Goal: Navigation & Orientation: Find specific page/section

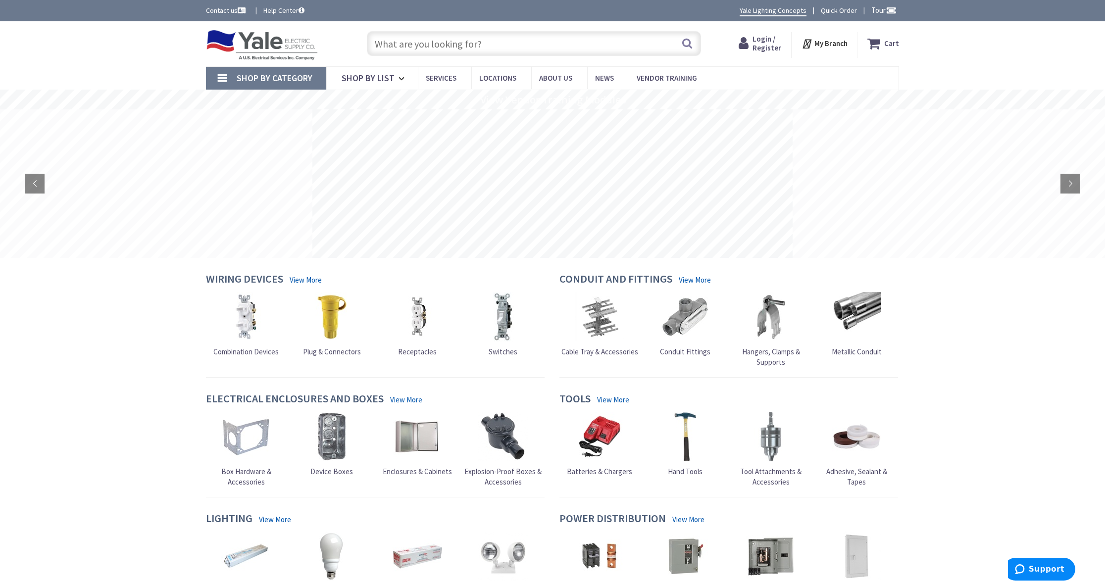
click at [151, 55] on div "Skip to Content Toggle Nav Search Cart My Cart Close" at bounding box center [552, 43] width 1105 height 45
drag, startPoint x: 142, startPoint y: 338, endPoint x: 145, endPoint y: 344, distance: 6.2
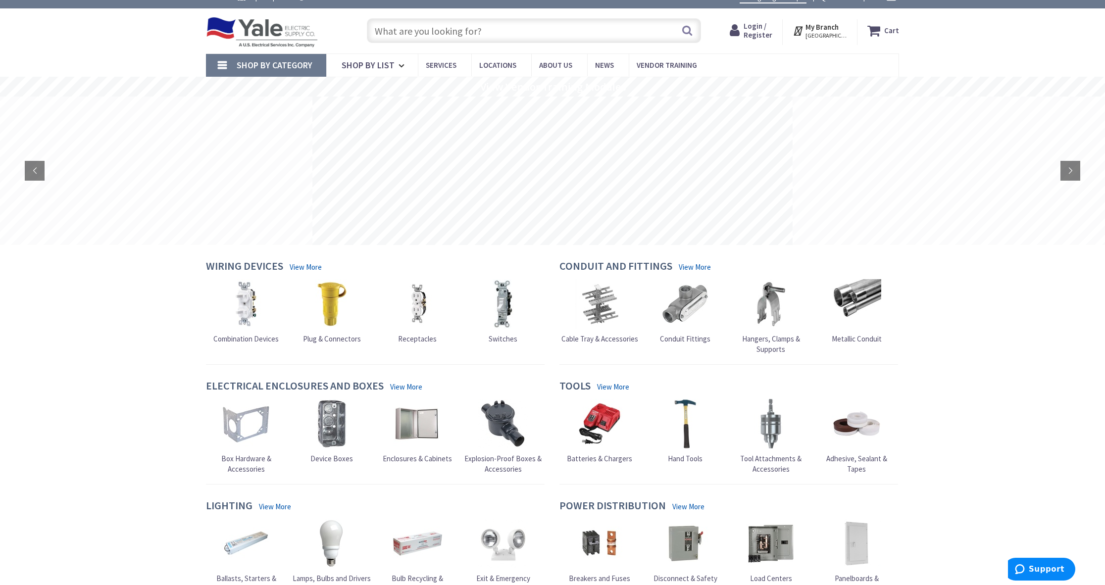
scroll to position [200, 0]
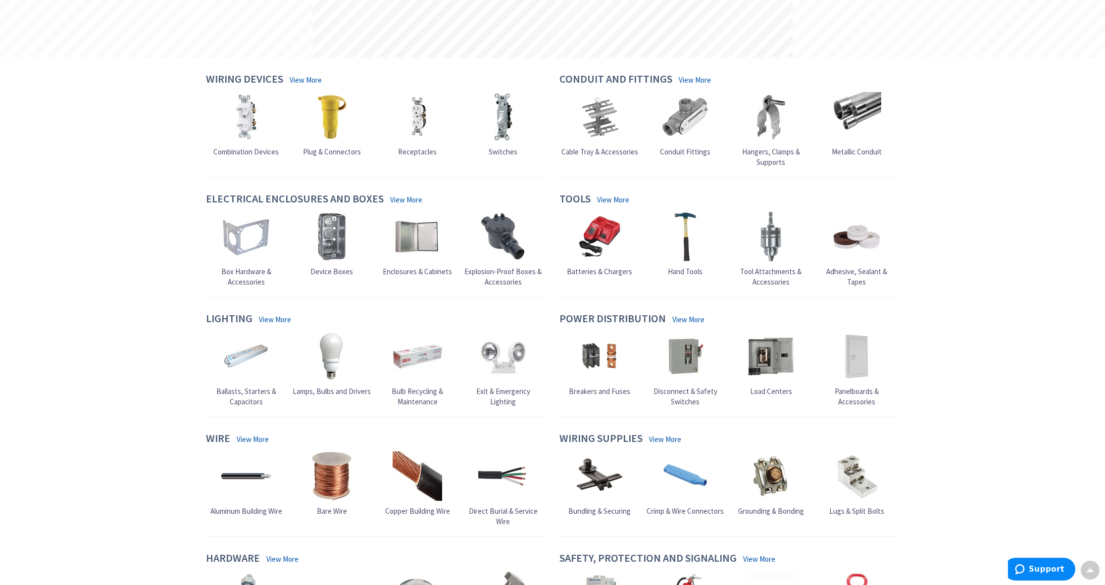
click at [151, 319] on div "Skip to Content Toggle Nav Search Cart My Cart Close" at bounding box center [552, 496] width 1105 height 1351
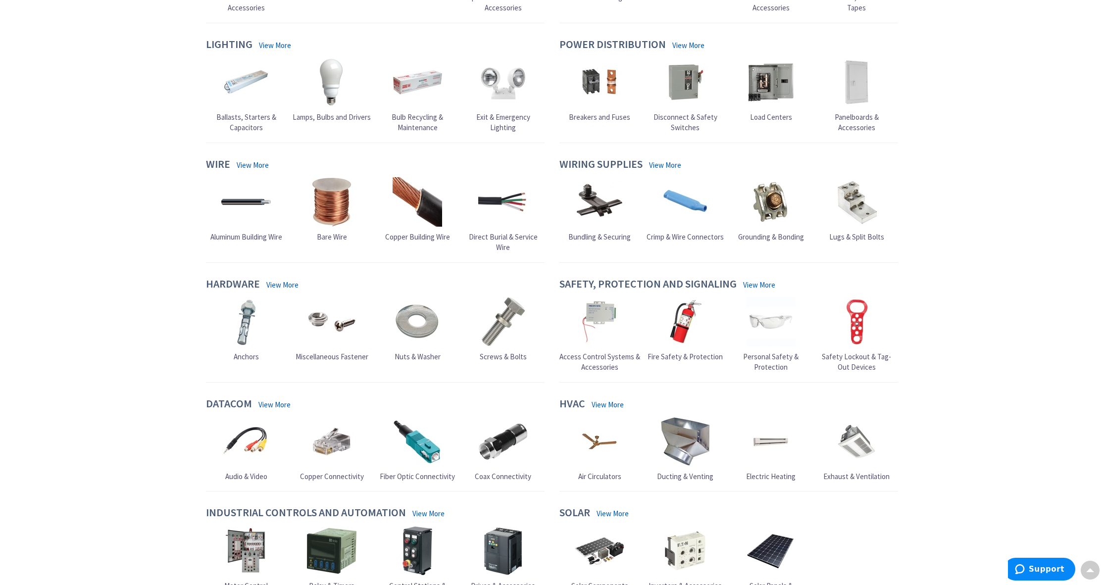
click at [149, 274] on div "Skip to Content Toggle Nav Search Cart My Cart Close" at bounding box center [552, 222] width 1105 height 1351
click at [189, 253] on main "Upload Logo Ordering For Account # Change My Orders My Lists My Catalog Contacts" at bounding box center [552, 227] width 743 height 886
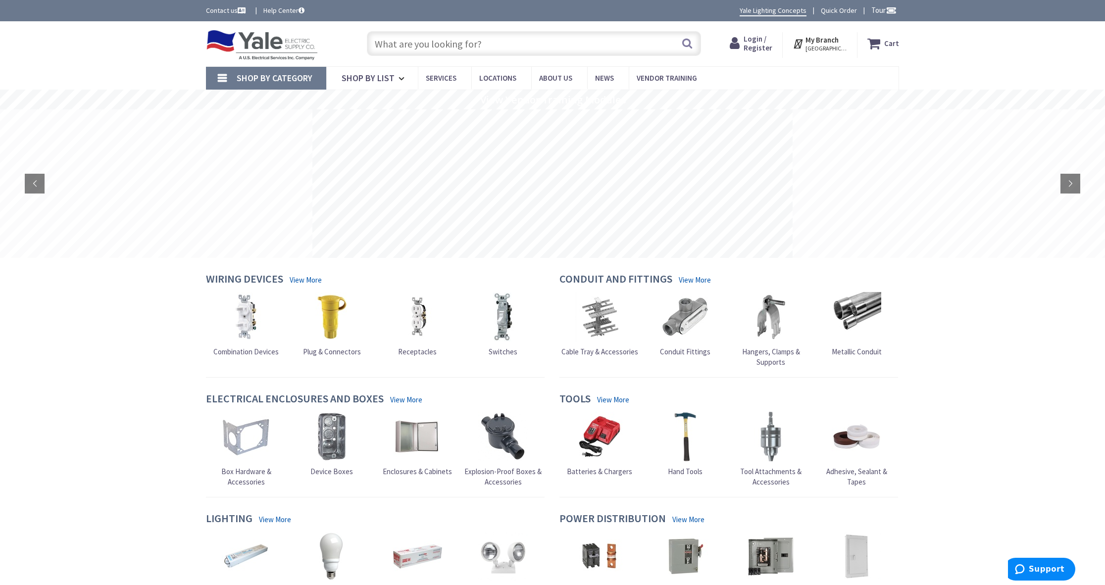
click at [719, 46] on div "Toggle Nav Search Cart My Cart Close" at bounding box center [553, 43] width 708 height 33
click at [95, 48] on div "Skip to Content Toggle Nav Search Cart My Cart Close" at bounding box center [552, 43] width 1105 height 45
click at [105, 59] on div "Skip to Content Toggle Nav Search Cart My Cart Close" at bounding box center [552, 43] width 1105 height 45
click at [111, 65] on div "Skip to Content Toggle Nav Search Cart My Cart Close" at bounding box center [552, 43] width 1105 height 45
click at [110, 62] on div "Skip to Content Toggle Nav Search Cart My Cart Close" at bounding box center [552, 43] width 1105 height 45
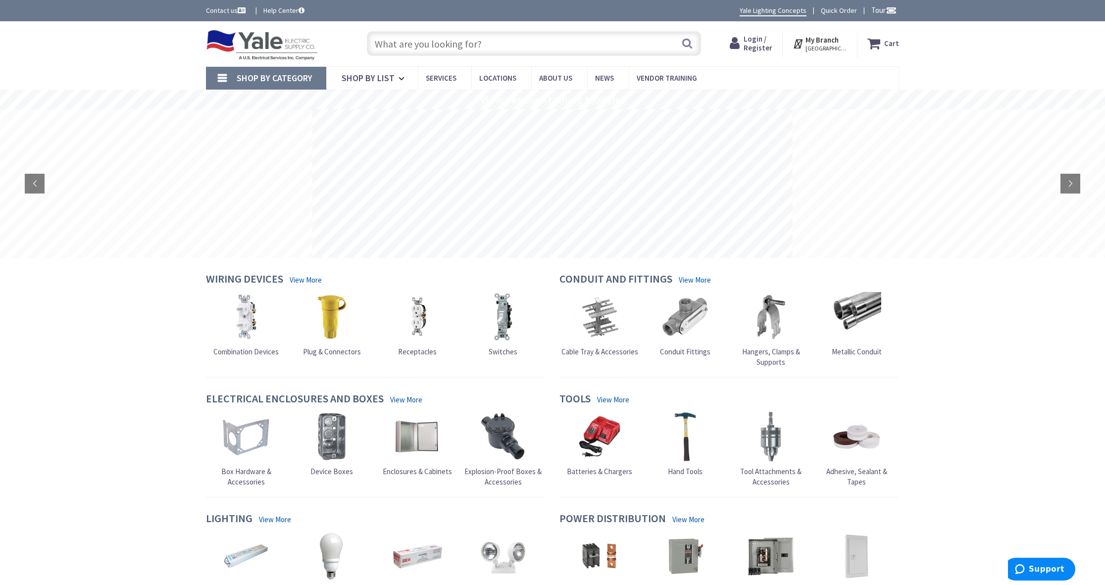
click at [110, 62] on div "Skip to Content Toggle Nav Search Cart My Cart Close" at bounding box center [552, 43] width 1105 height 45
click at [984, 68] on div "Shop By Category Conduit and Fittings Cable Tray & Accessories Cable Trays Cabl…" at bounding box center [552, 77] width 1105 height 23
click at [107, 42] on div "Skip to Content Toggle Nav Search Cart My Cart Close" at bounding box center [552, 43] width 1105 height 45
click at [103, 17] on div "Contact us Help Center Yale Lighting Concepts Quick Order Tour" at bounding box center [552, 10] width 1105 height 21
click at [140, 59] on div "Skip to Content Toggle Nav Search Cart My Cart Close" at bounding box center [552, 43] width 1105 height 45
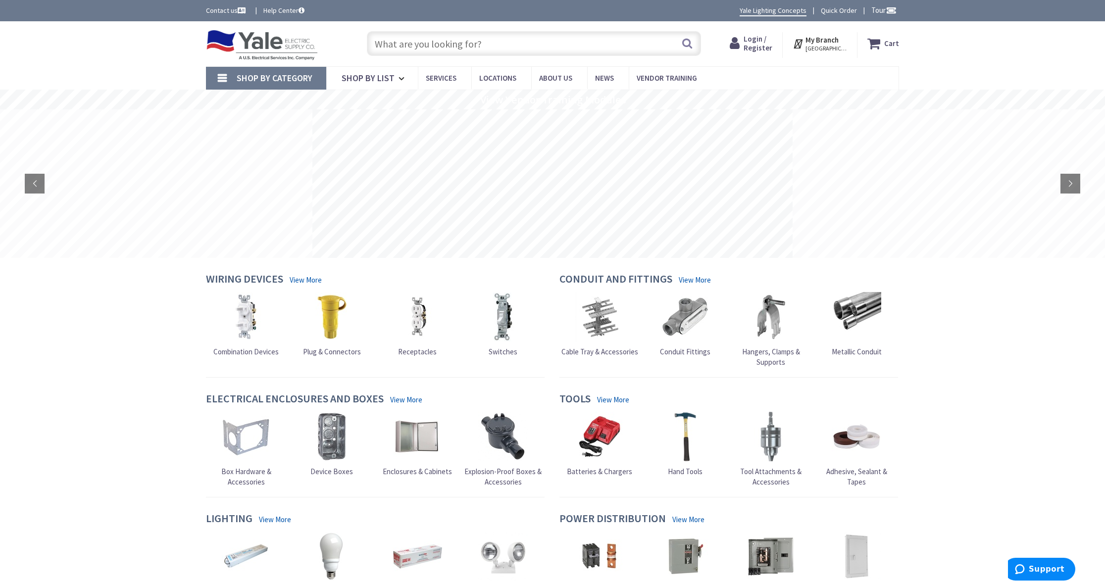
click at [152, 13] on div "Contact us Help Center Yale Lighting Concepts Quick Order Tour" at bounding box center [552, 10] width 1105 height 21
click at [158, 36] on div "Skip to Content Toggle Nav Search Cart My Cart Close" at bounding box center [552, 43] width 1105 height 45
click at [363, 32] on div "Search" at bounding box center [531, 43] width 339 height 32
click at [111, 36] on div "Skip to Content Toggle Nav Search Cart My Cart Close" at bounding box center [552, 43] width 1105 height 45
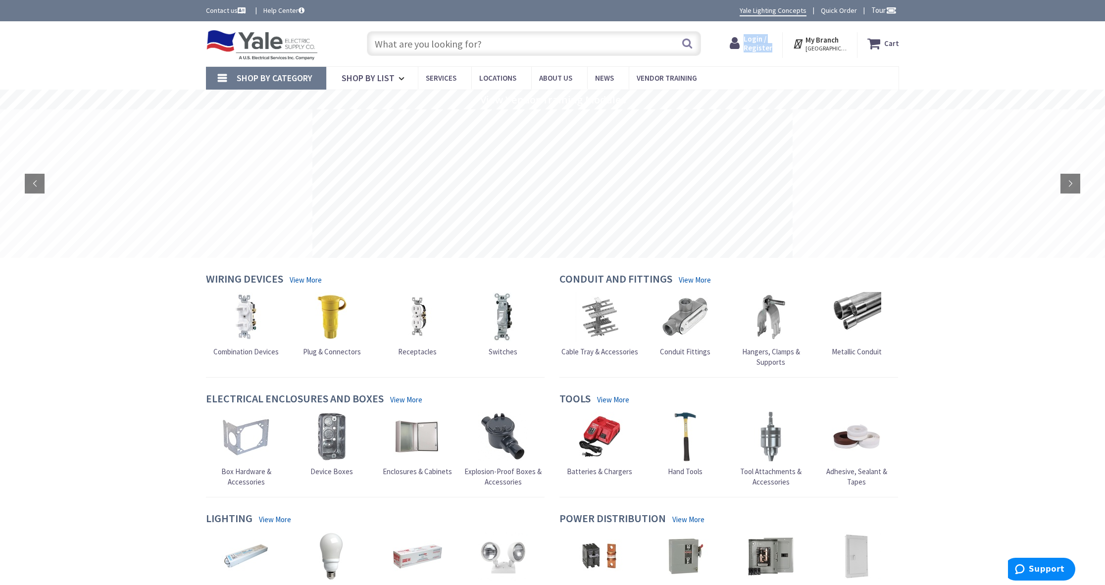
click at [111, 36] on div "Skip to Content Toggle Nav Search Cart My Cart Close" at bounding box center [552, 43] width 1105 height 45
click at [106, 42] on div "Skip to Content Toggle Nav Search Cart My Cart Close" at bounding box center [552, 43] width 1105 height 45
click at [106, 37] on div "Skip to Content Toggle Nav Search Cart My Cart Close" at bounding box center [552, 43] width 1105 height 45
click at [115, 38] on div "Skip to Content Toggle Nav Search Cart My Cart Close" at bounding box center [552, 43] width 1105 height 45
click at [94, 3] on div "Contact us Help Center Yale Lighting Concepts Quick Order Tour" at bounding box center [552, 10] width 1105 height 21
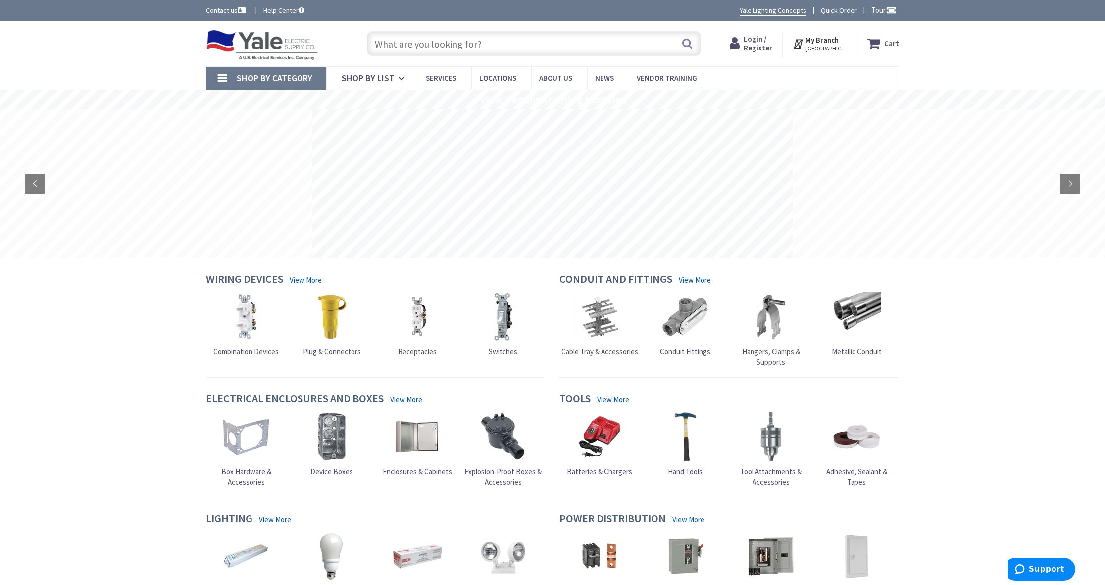
drag, startPoint x: 105, startPoint y: 18, endPoint x: 130, endPoint y: 12, distance: 25.5
click at [105, 17] on div "Contact us Help Center Yale Lighting Concepts Quick Order Tour" at bounding box center [552, 10] width 1105 height 21
click at [173, 7] on div "Contact us Help Center Yale Lighting Concepts Quick Order Tour" at bounding box center [552, 10] width 1105 height 21
click at [339, 10] on div "Contact us Help Center Yale Lighting Concepts Quick Order Tour" at bounding box center [552, 10] width 743 height 11
click at [103, 41] on div "Skip to Content Toggle Nav Search Cart My Cart Close" at bounding box center [552, 43] width 1105 height 45
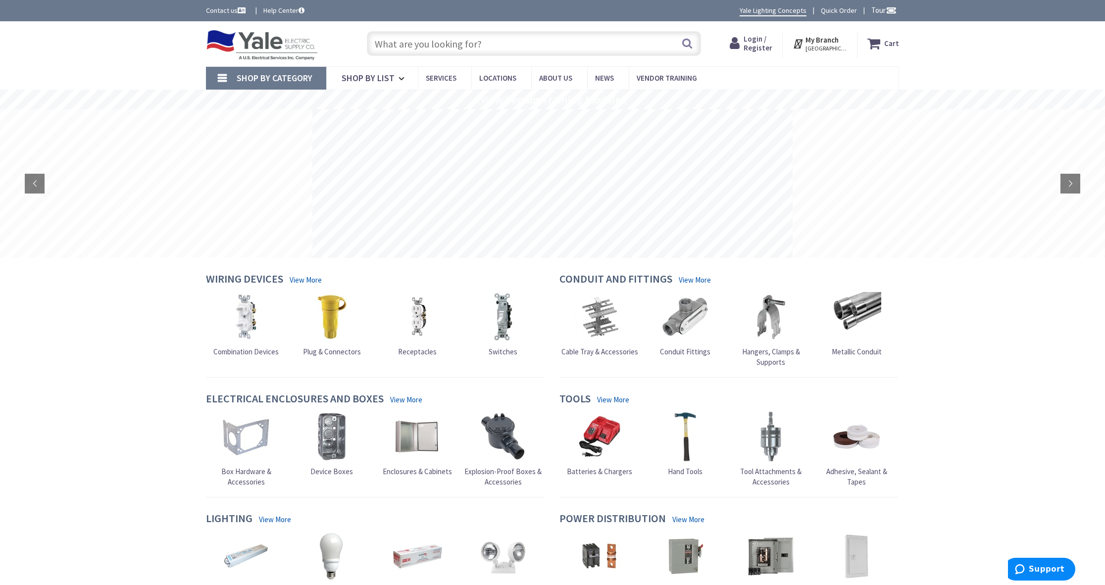
click at [114, 47] on div "Skip to Content Toggle Nav Search Cart My Cart Close" at bounding box center [552, 43] width 1105 height 45
click at [112, 46] on div "Skip to Content Toggle Nav Search Cart My Cart Close" at bounding box center [552, 43] width 1105 height 45
click at [391, 8] on div "Contact us Help Center Yale Lighting Concepts Quick Order Tour" at bounding box center [552, 10] width 743 height 11
click at [764, 39] on span "Login / Register" at bounding box center [758, 43] width 29 height 18
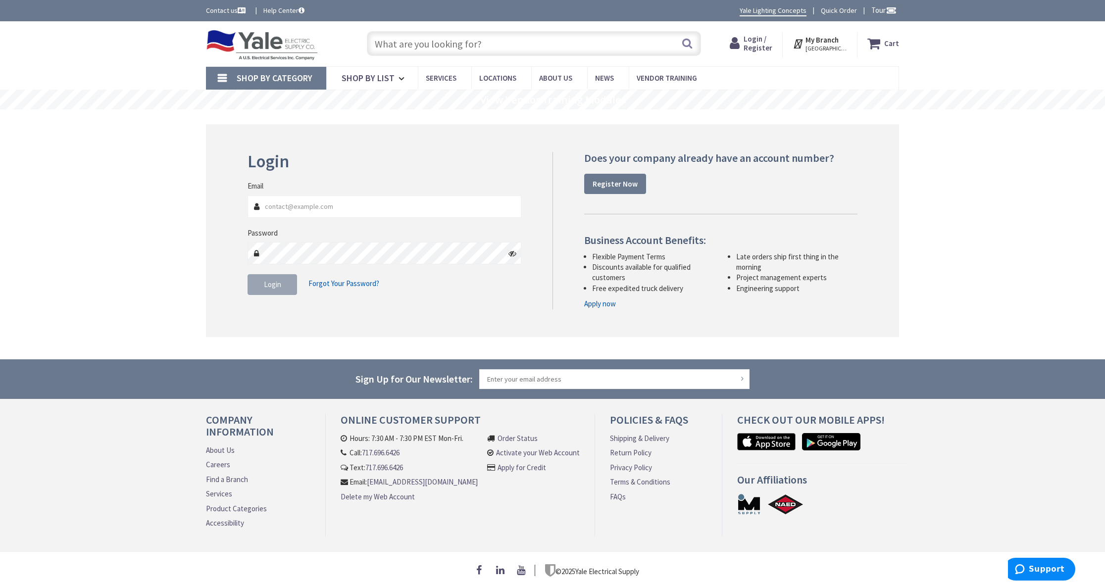
click at [118, 36] on div "Skip to Content Toggle Nav Search Cart My Cart Close" at bounding box center [552, 43] width 1105 height 45
click at [95, 13] on div "Contact us Help Center Yale Lighting Concepts Quick Order Tour" at bounding box center [552, 10] width 1105 height 21
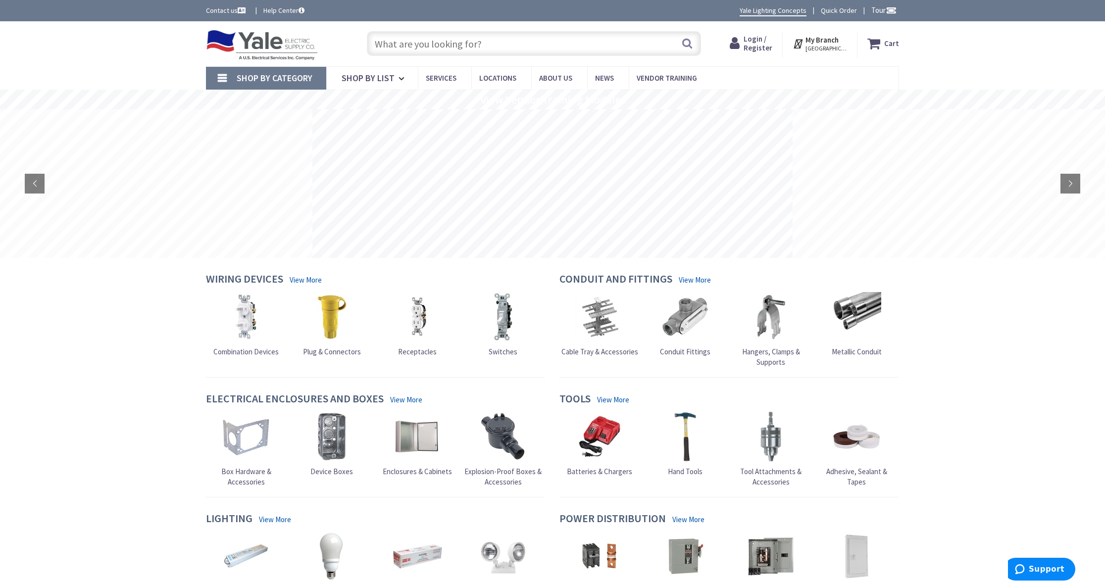
click at [149, 36] on div "Skip to Content Toggle Nav Search Cart My Cart Close" at bounding box center [552, 43] width 1105 height 45
click at [132, 63] on div "Skip to Content Toggle Nav Search Cart My Cart Close" at bounding box center [552, 43] width 1105 height 45
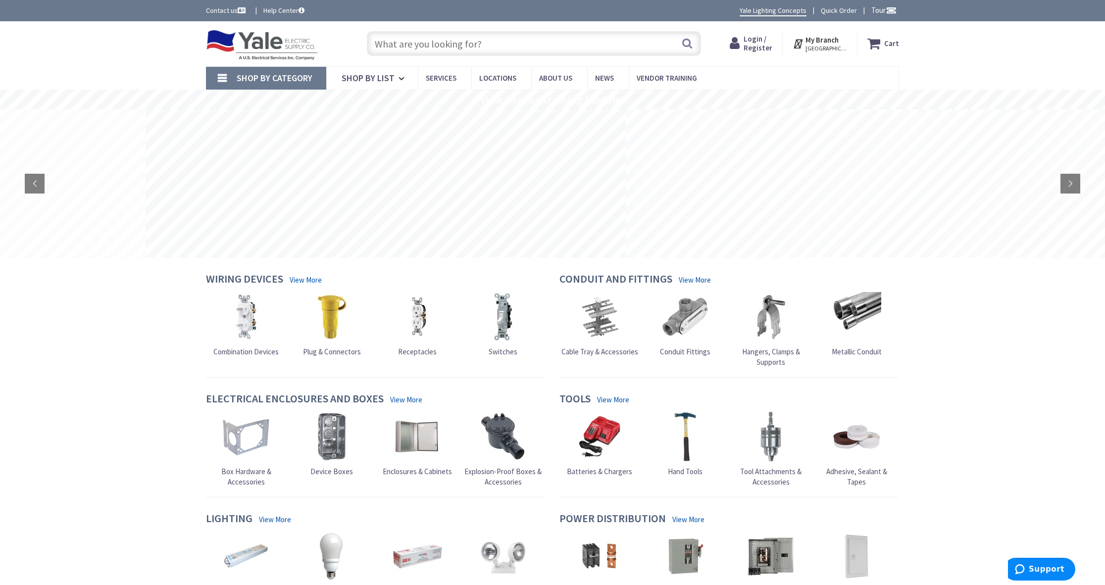
click at [329, 371] on div "Wiring Devices View More Combination Devices Plug & Connectors Receptacles" at bounding box center [376, 325] width 354 height 105
drag, startPoint x: 507, startPoint y: 368, endPoint x: 604, endPoint y: 380, distance: 97.3
click at [508, 368] on div "Wiring Devices View More Combination Devices Plug & Connectors Receptacles" at bounding box center [376, 325] width 354 height 105
click at [590, 361] on div "Cable Tray & Accessories Conduit Fittings" at bounding box center [729, 332] width 344 height 81
click at [510, 364] on div "Wiring Devices View More Combination Devices Plug & Connectors Receptacles" at bounding box center [376, 325] width 354 height 105
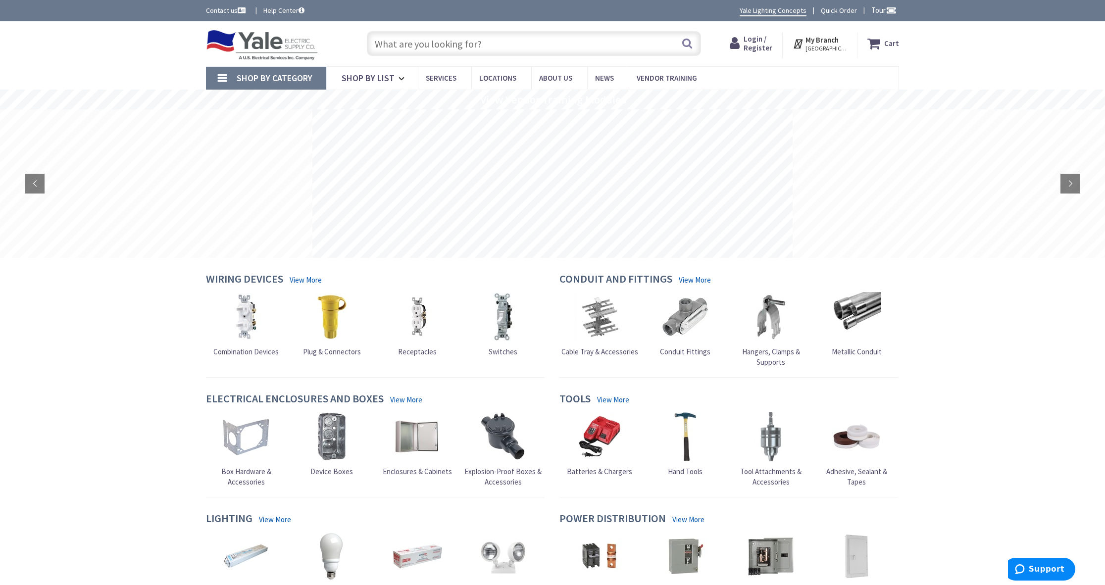
click at [507, 367] on div "Wiring Devices View More Combination Devices Plug & Connectors Receptacles" at bounding box center [376, 325] width 354 height 105
click at [412, 371] on div "Wiring Devices View More Combination Devices Plug & Connectors Receptacles" at bounding box center [376, 325] width 354 height 105
drag, startPoint x: 322, startPoint y: 372, endPoint x: 316, endPoint y: 374, distance: 7.4
click at [322, 372] on div "Wiring Devices View More Combination Devices Plug & Connectors Receptacles" at bounding box center [376, 325] width 354 height 105
click at [244, 367] on div "Wiring Devices View More Combination Devices Plug & Connectors Receptacles" at bounding box center [376, 325] width 354 height 105
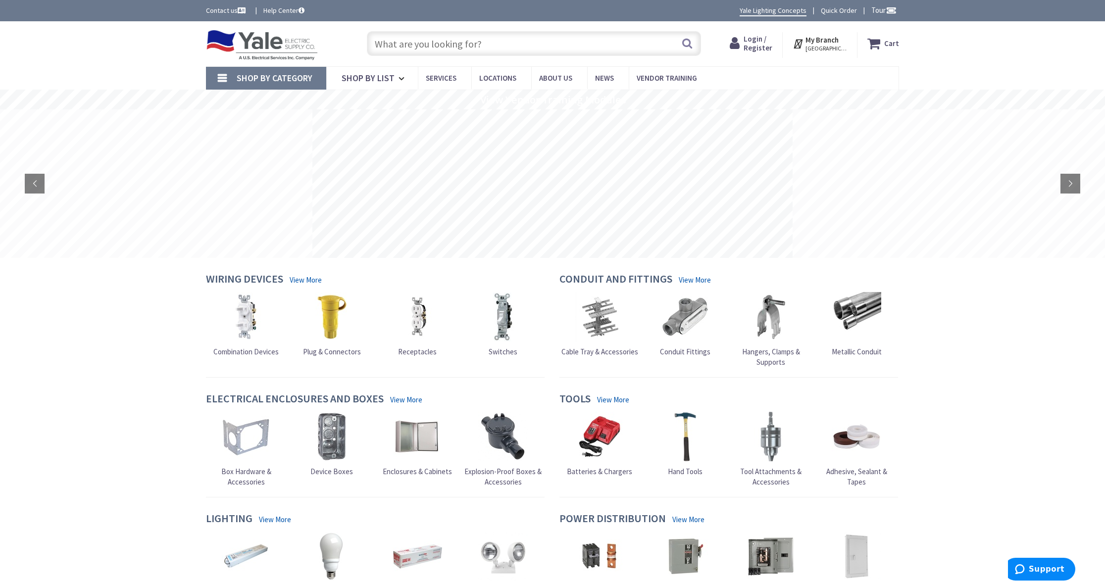
click at [339, 368] on div "Wiring Devices View More Combination Devices Plug & Connectors Receptacles" at bounding box center [376, 325] width 354 height 105
click at [426, 366] on div "Wiring Devices View More Combination Devices Plug & Connectors Receptacles" at bounding box center [376, 325] width 354 height 105
click at [513, 369] on div "Wiring Devices View More Combination Devices Plug & Connectors Receptacles" at bounding box center [376, 325] width 354 height 105
click at [603, 377] on div at bounding box center [729, 377] width 339 height 0
click at [690, 364] on div "Cable Tray & Accessories Conduit Fittings" at bounding box center [729, 332] width 344 height 81
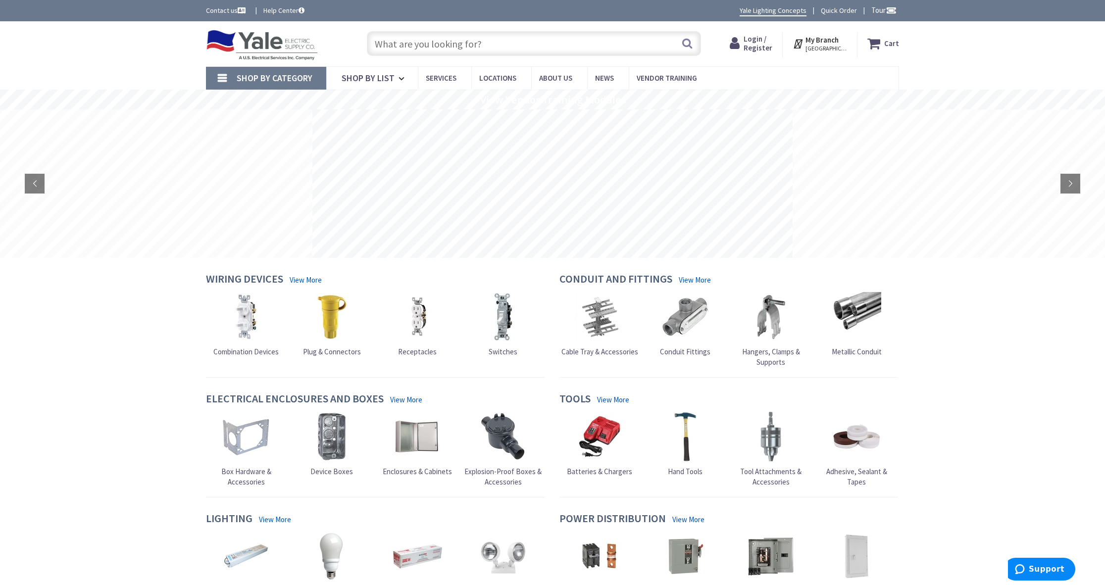
click at [778, 375] on div "Conduit and Fittings View More Cable Tray & Accessories Conduit Fittings" at bounding box center [729, 325] width 354 height 105
click at [843, 375] on div "Conduit and Fittings View More Cable Tray & Accessories Conduit Fittings" at bounding box center [729, 325] width 354 height 105
